Goal: Transaction & Acquisition: Obtain resource

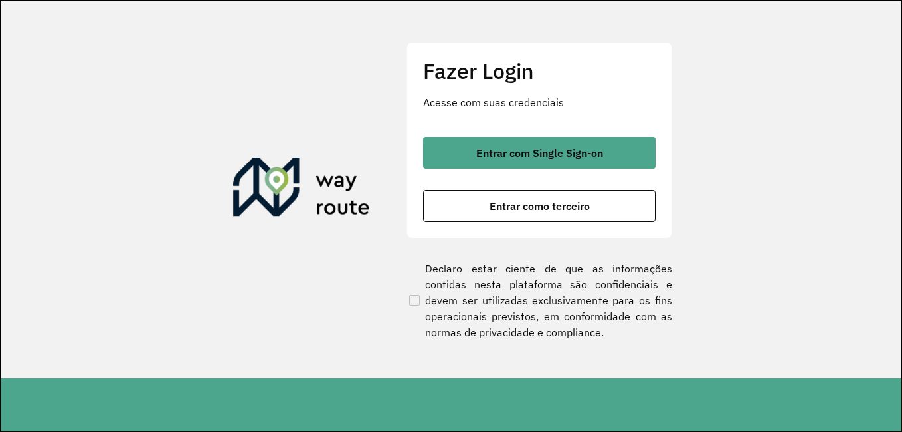
click at [574, 149] on span "Entrar com Single Sign-on" at bounding box center [539, 152] width 127 height 11
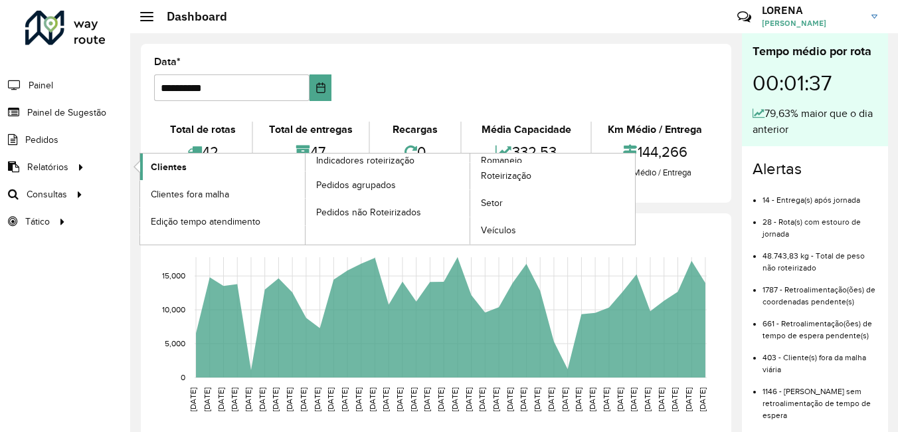
click at [178, 157] on link "Clientes" at bounding box center [222, 166] width 165 height 27
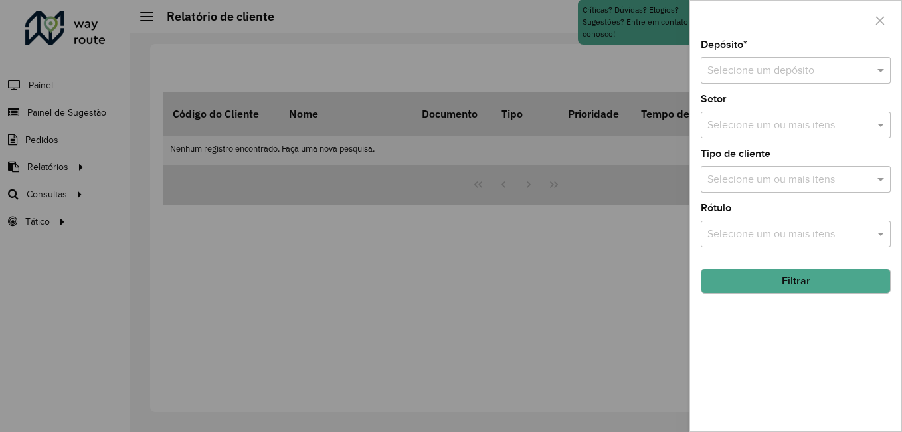
click at [757, 70] on input "text" at bounding box center [782, 71] width 150 height 16
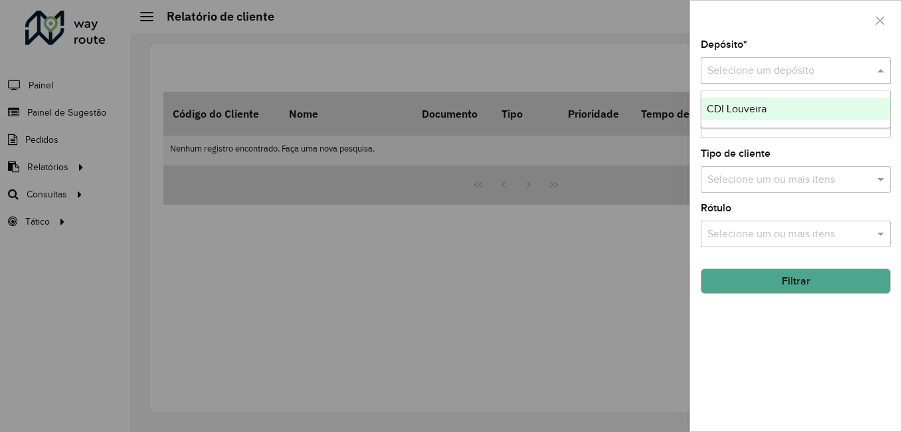
click at [759, 106] on span "CDI Louveira" at bounding box center [737, 108] width 60 height 11
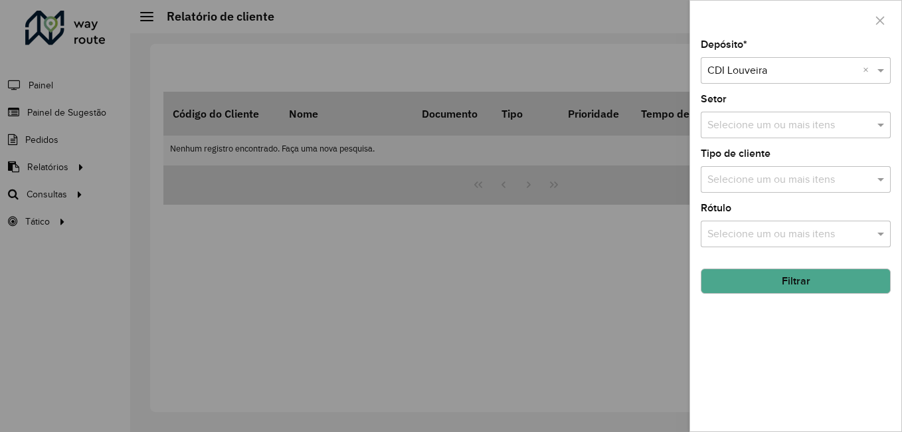
click at [786, 276] on button "Filtrar" at bounding box center [796, 280] width 190 height 25
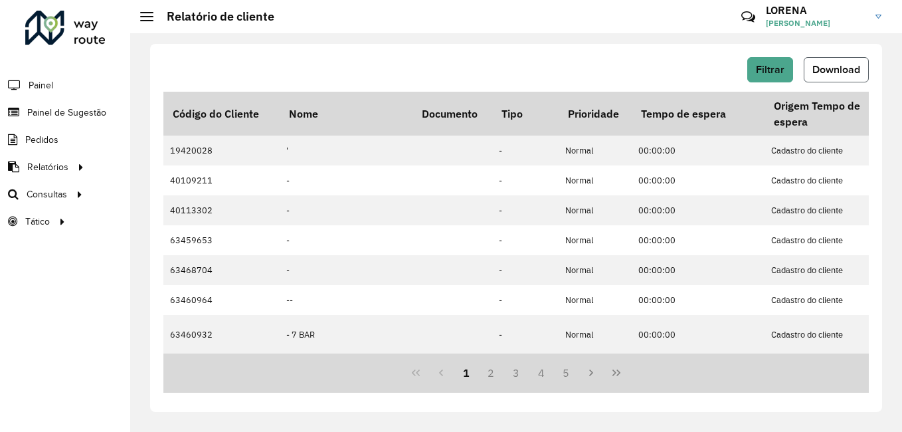
click at [814, 75] on button "Download" at bounding box center [836, 69] width 65 height 25
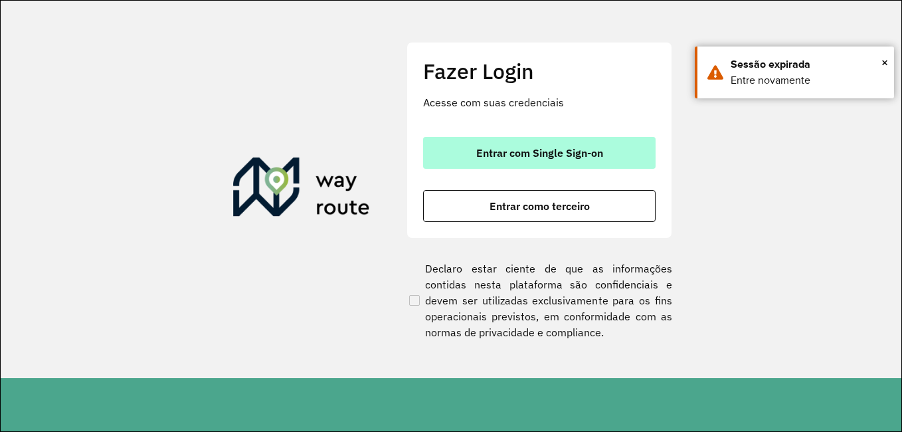
click at [586, 163] on button "Entrar com Single Sign-on" at bounding box center [539, 153] width 232 height 32
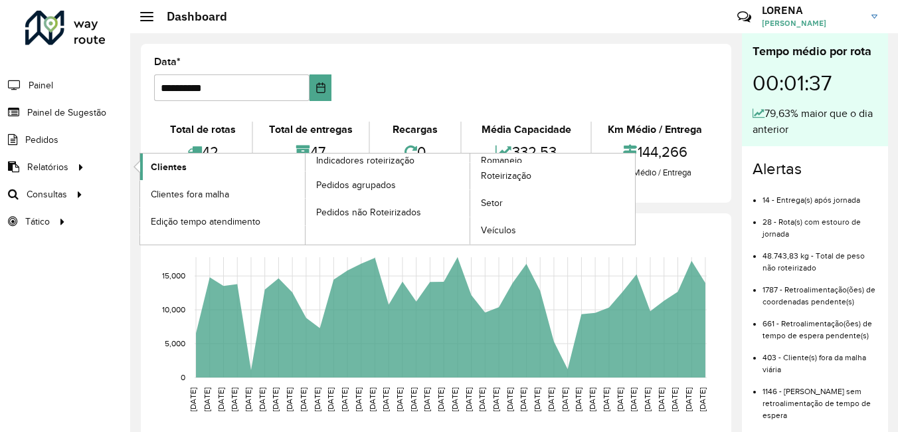
click at [165, 161] on span "Clientes" at bounding box center [169, 167] width 36 height 14
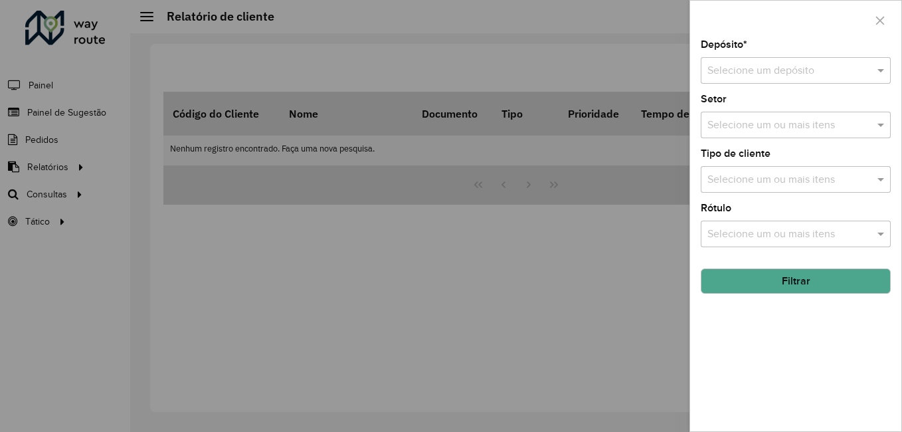
click at [751, 67] on input "text" at bounding box center [782, 71] width 150 height 16
click at [750, 104] on span "CDI Louveira" at bounding box center [737, 108] width 60 height 11
click at [762, 279] on button "Filtrar" at bounding box center [796, 280] width 190 height 25
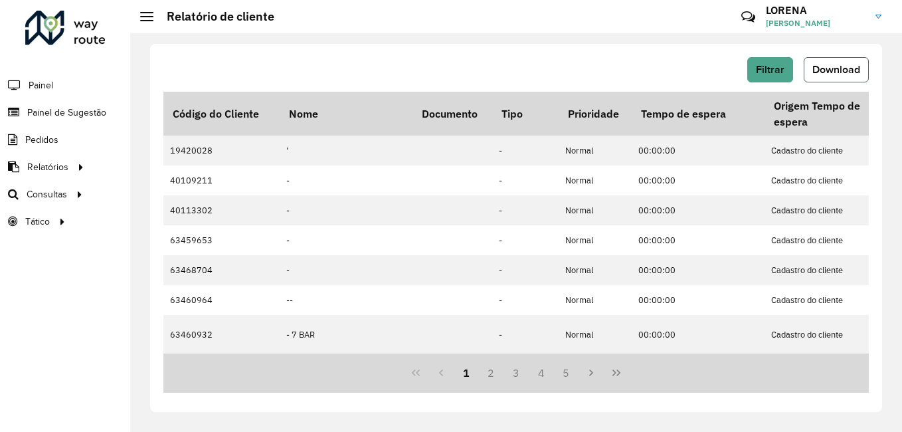
click at [816, 74] on span "Download" at bounding box center [836, 69] width 48 height 11
